Goal: Find specific page/section

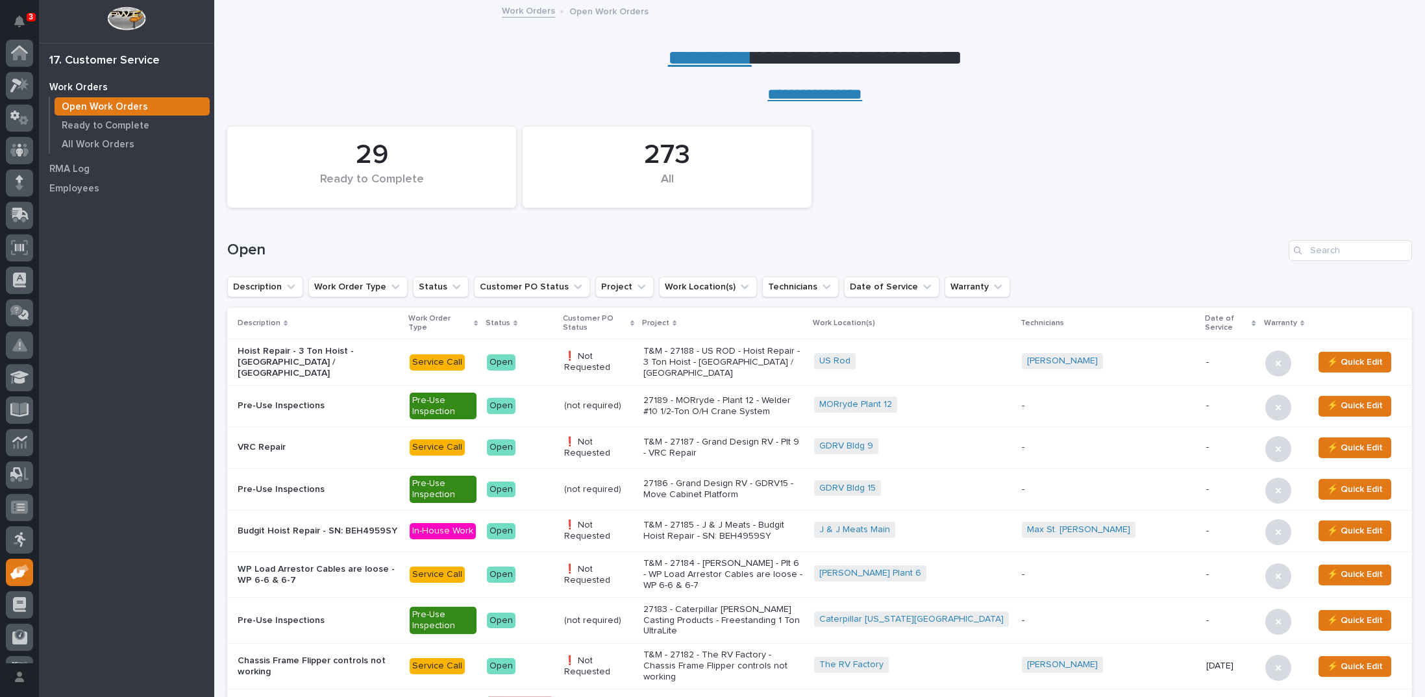
click at [726, 56] on link "**********" at bounding box center [710, 57] width 84 height 21
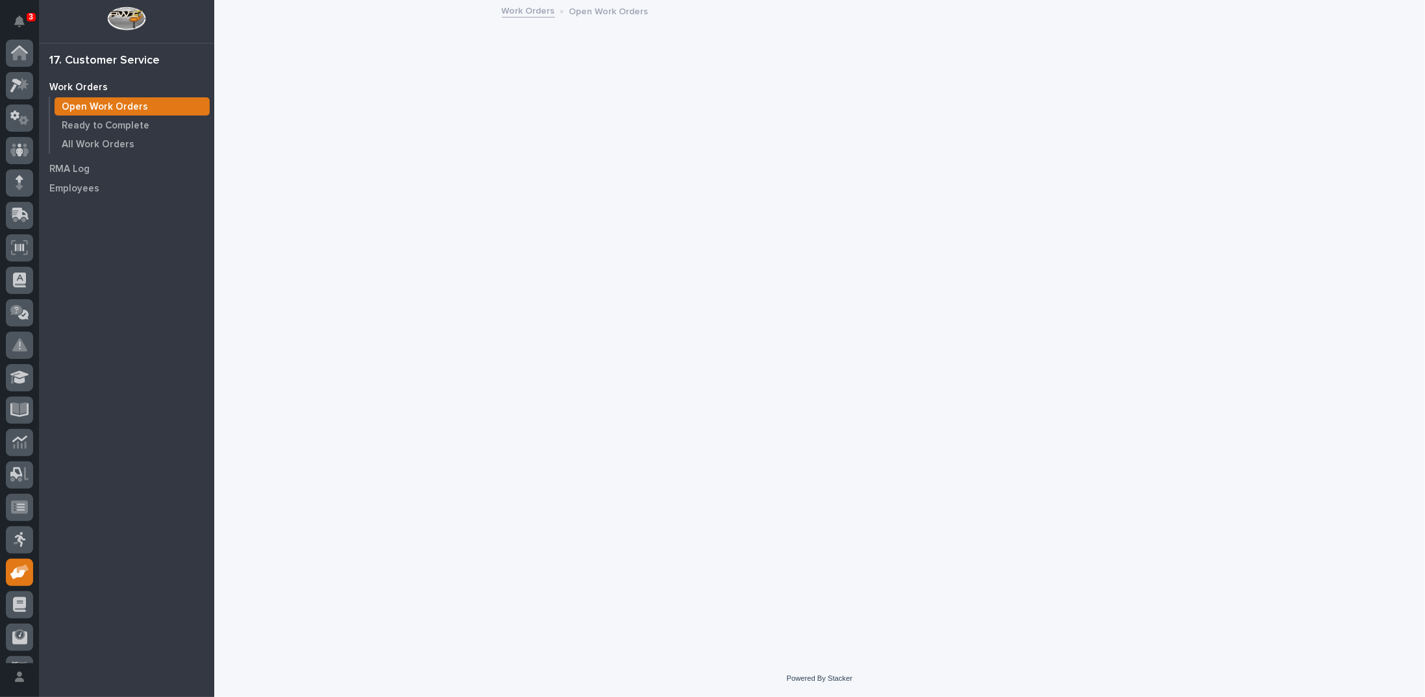
scroll to position [58, 0]
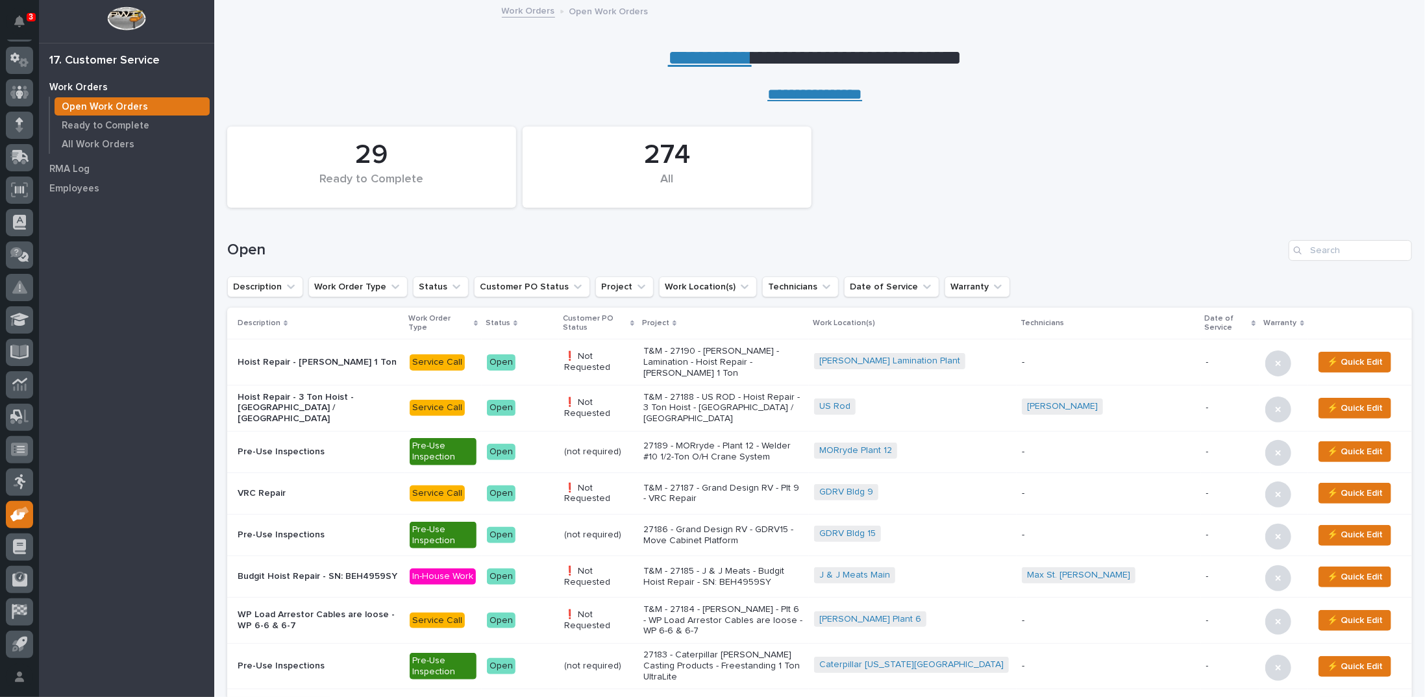
click at [674, 355] on p "T&M - 27190 - [PERSON_NAME] - Lamination - Hoist Repair - [PERSON_NAME] 1 Ton" at bounding box center [724, 362] width 160 height 32
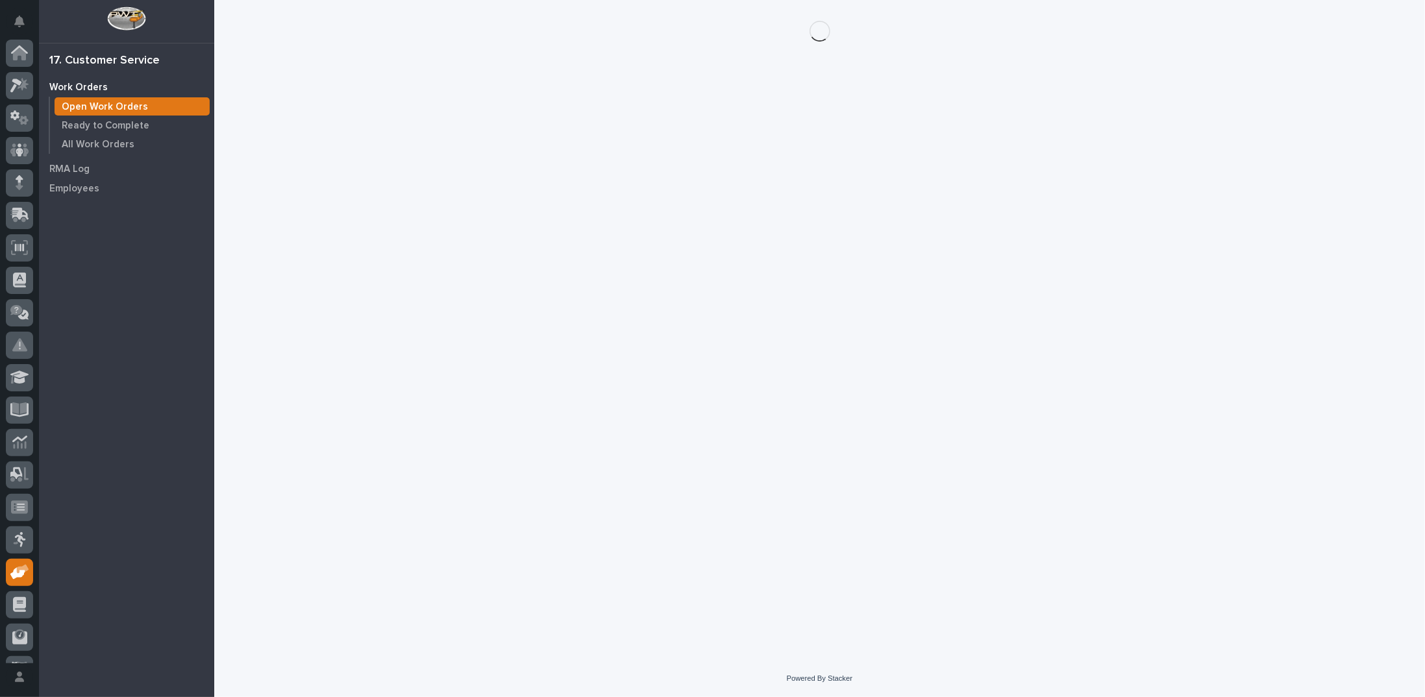
scroll to position [58, 0]
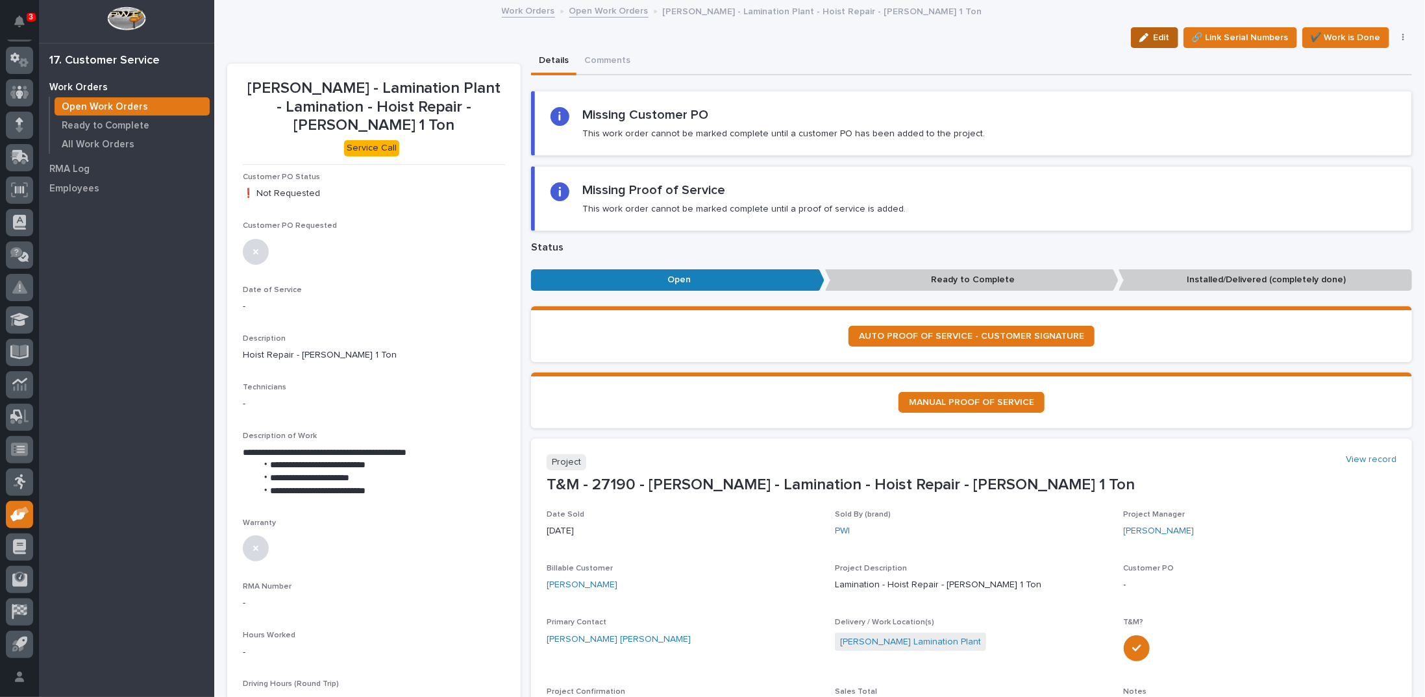
click at [1160, 38] on span "Edit" at bounding box center [1162, 38] width 16 height 12
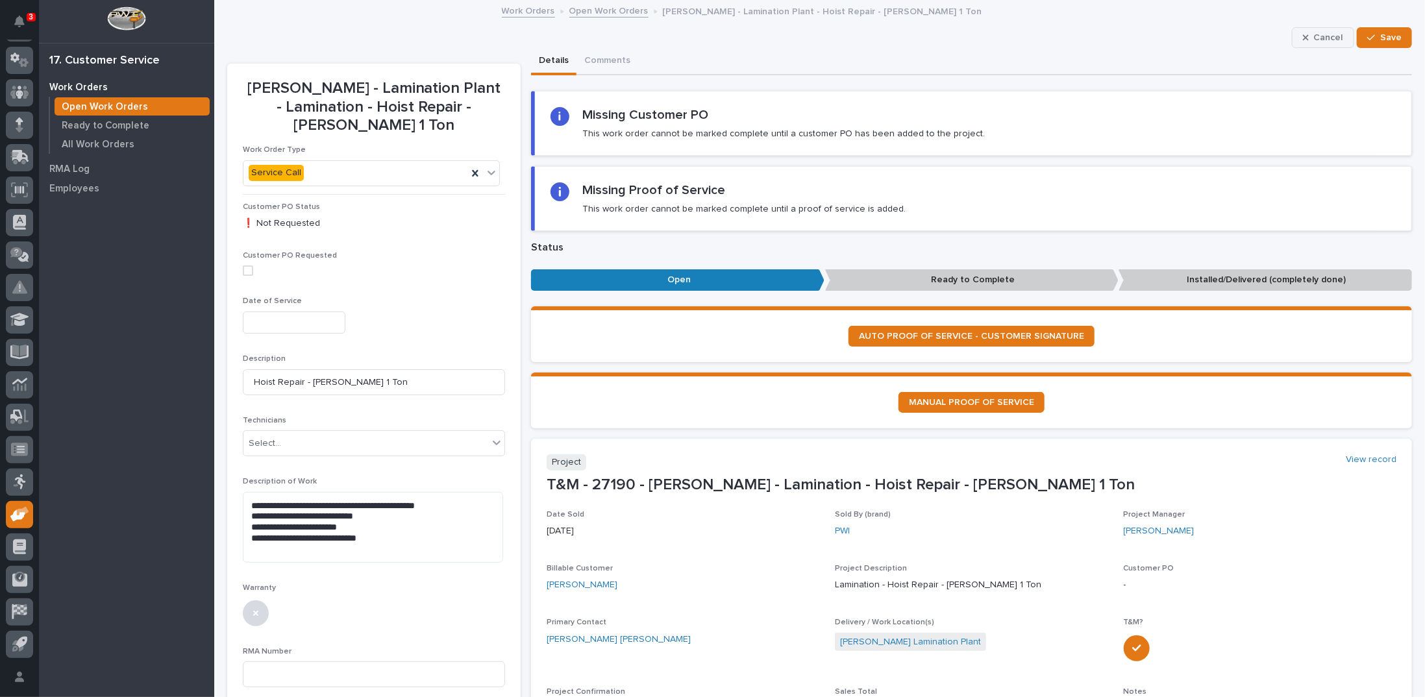
click at [1304, 42] on button "Cancel" at bounding box center [1323, 37] width 62 height 21
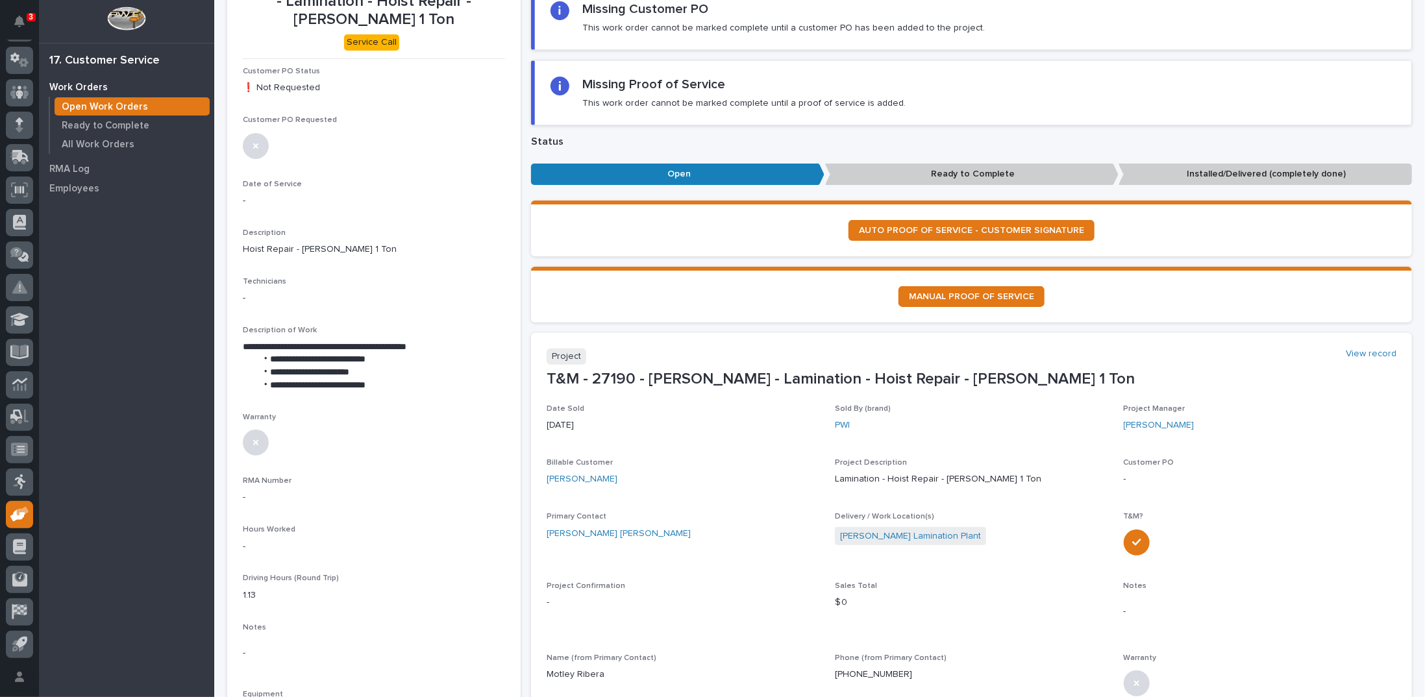
scroll to position [130, 0]
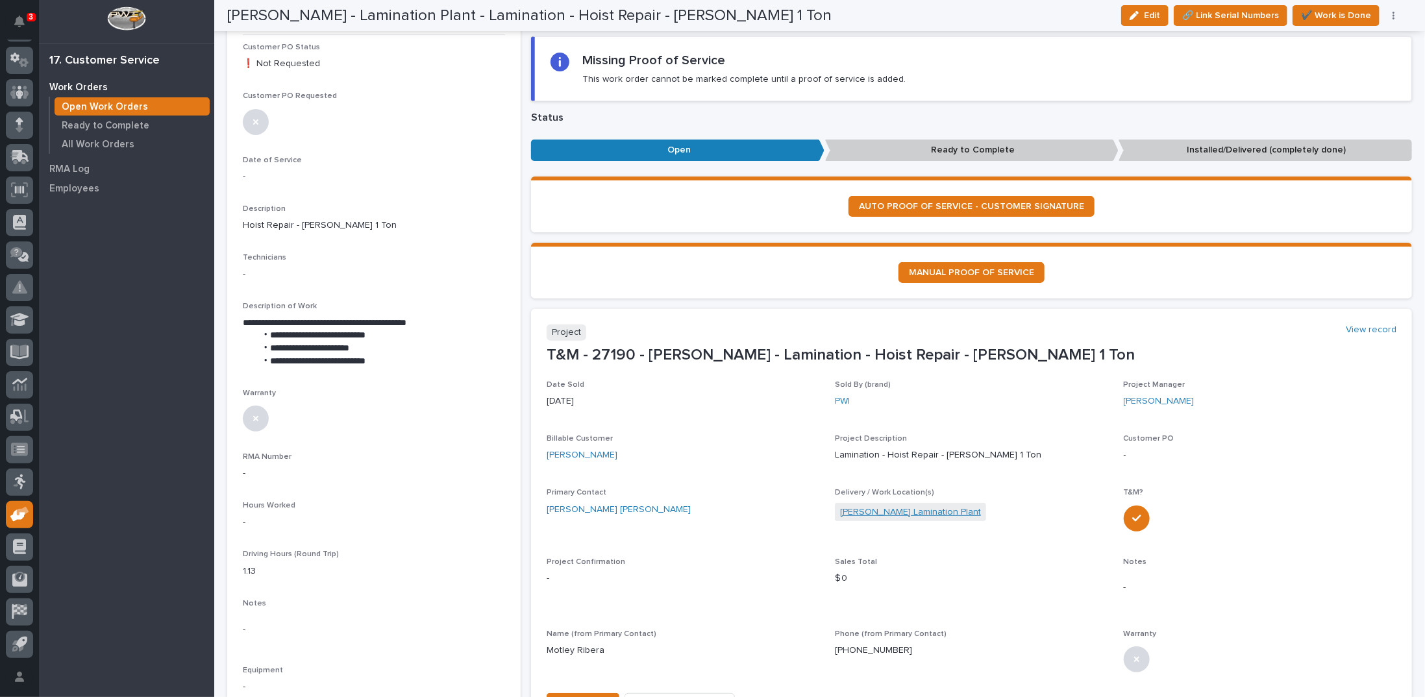
click at [873, 506] on link "[PERSON_NAME] Lamination Plant" at bounding box center [910, 513] width 141 height 14
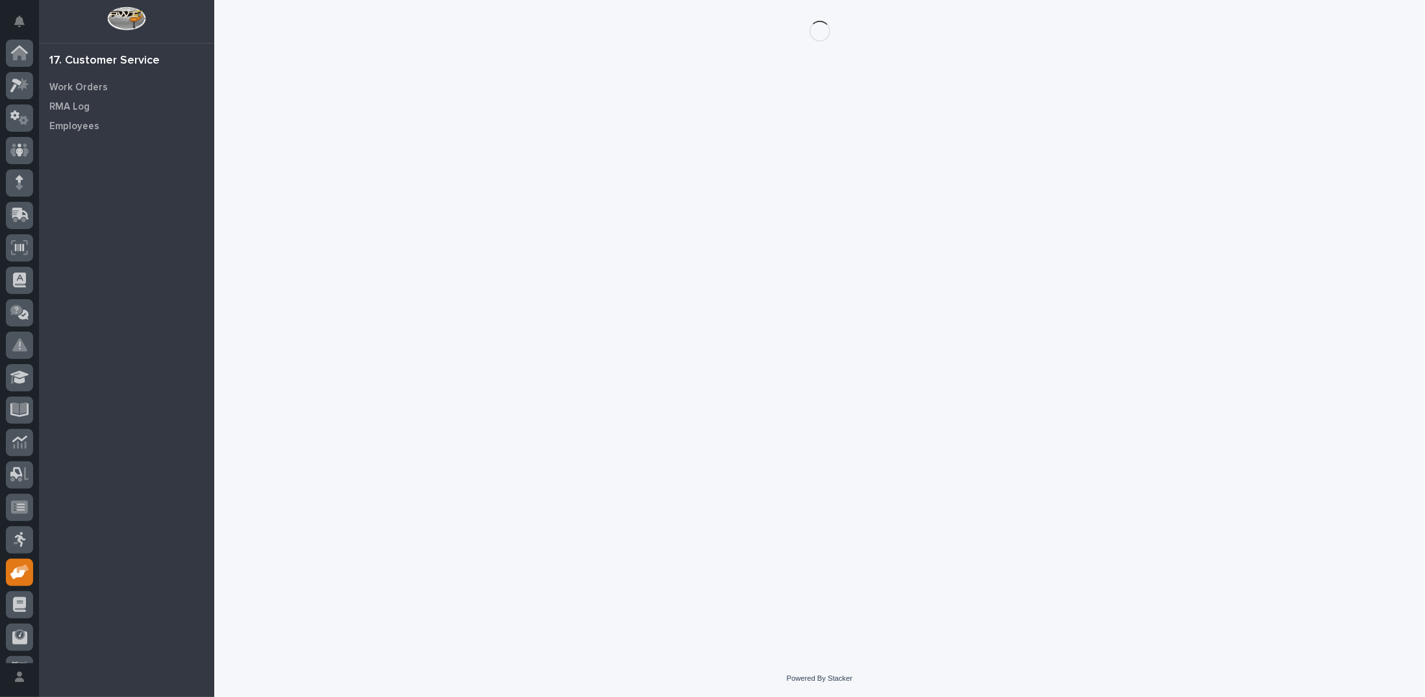
scroll to position [58, 0]
